Goal: Find specific page/section: Find specific page/section

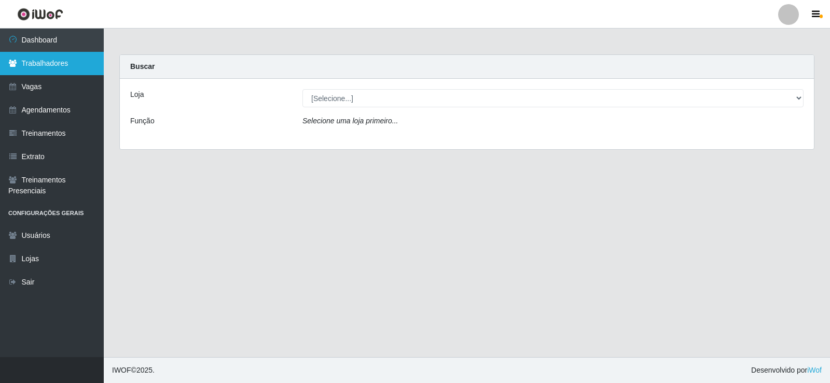
click at [43, 66] on link "Trabalhadores" at bounding box center [52, 63] width 104 height 23
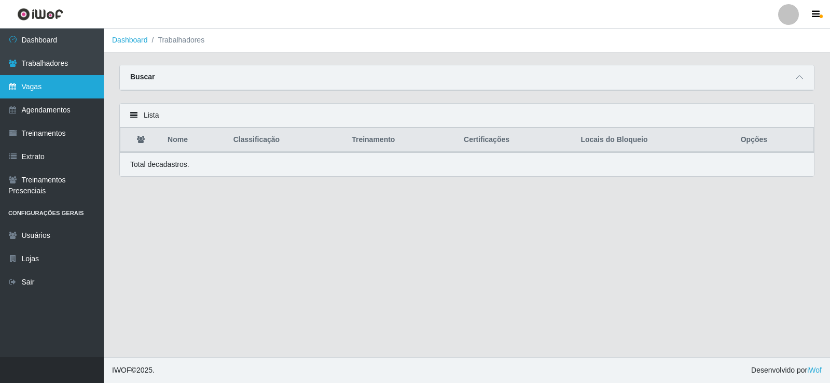
click at [54, 88] on link "Vagas" at bounding box center [52, 86] width 104 height 23
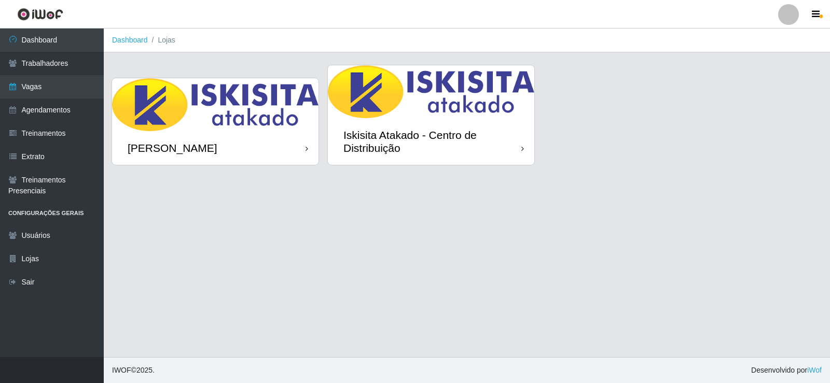
click at [219, 119] on img at bounding box center [215, 104] width 206 height 53
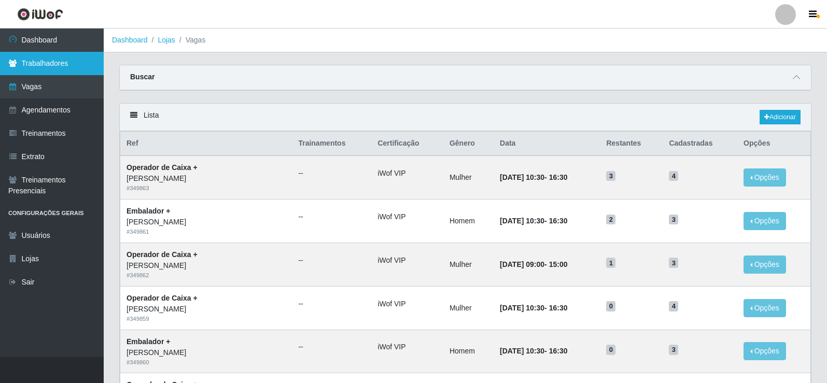
click at [39, 62] on link "Trabalhadores" at bounding box center [52, 63] width 104 height 23
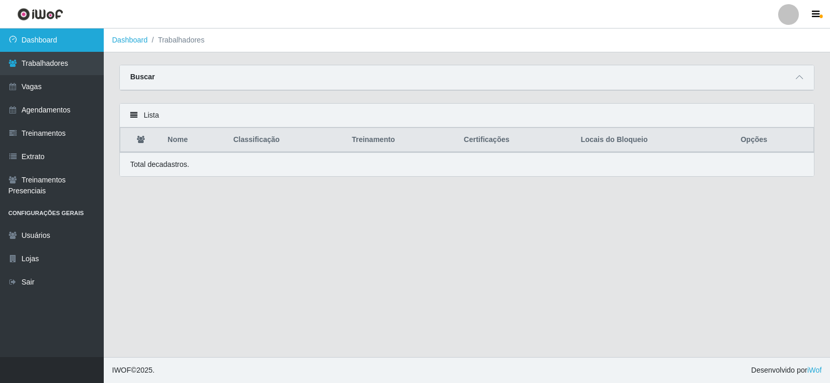
click at [60, 49] on link "Dashboard" at bounding box center [52, 40] width 104 height 23
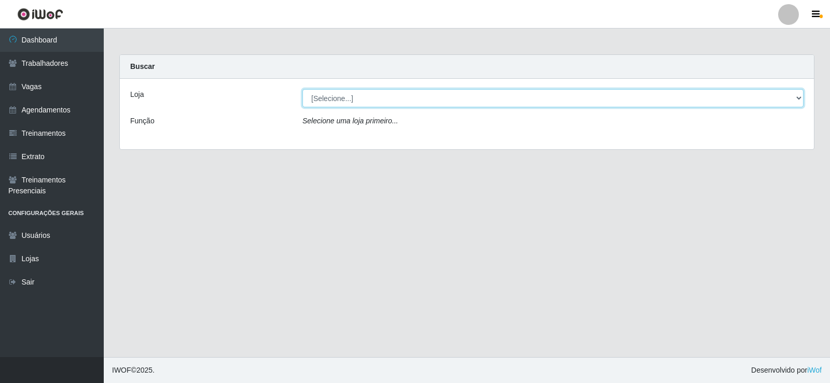
click at [550, 101] on select "[Selecione...] Iskisita Atakado - Alecrim Iskisita Atakado - Centro de Distribu…" at bounding box center [552, 98] width 501 height 18
select select "430"
click at [302, 89] on select "[Selecione...] Iskisita Atakado - Alecrim Iskisita Atakado - Centro de Distribu…" at bounding box center [552, 98] width 501 height 18
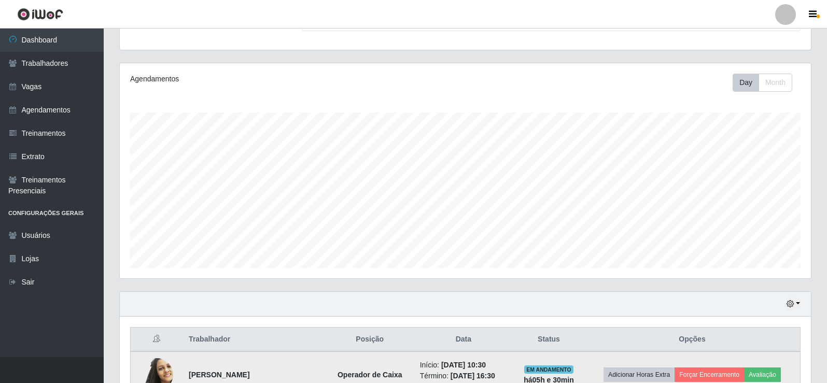
scroll to position [207, 0]
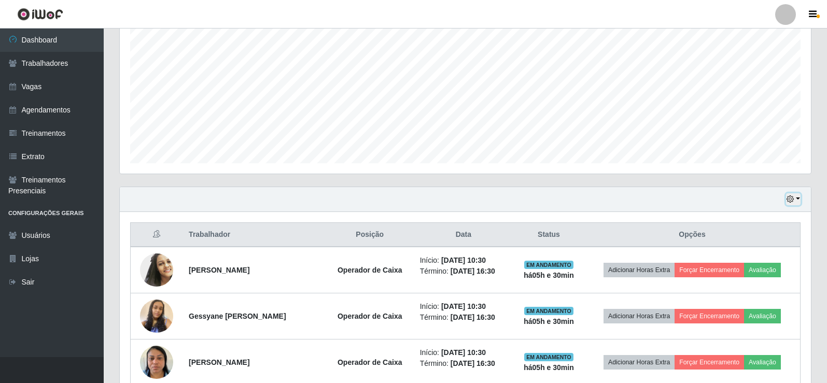
click at [796, 199] on button "button" at bounding box center [793, 199] width 15 height 12
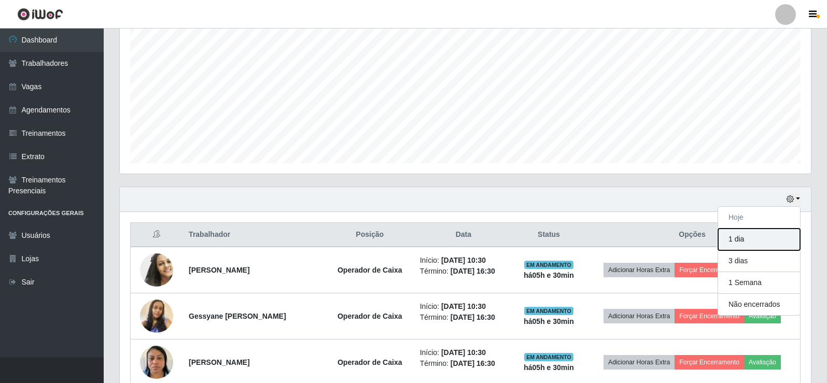
click at [755, 238] on button "1 dia" at bounding box center [759, 240] width 82 height 22
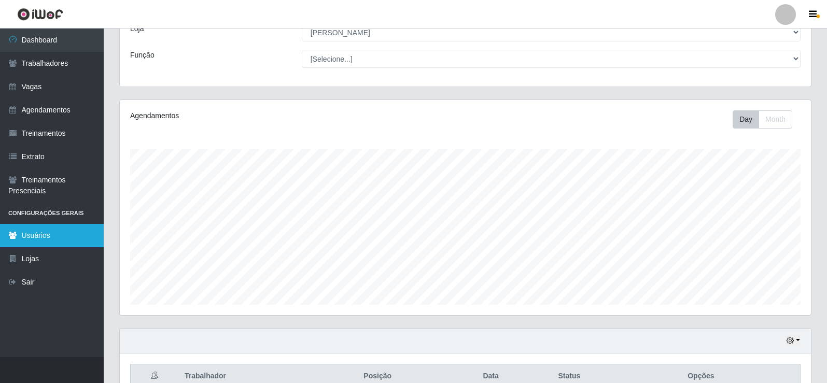
scroll to position [48, 0]
